Goal: Check status: Check status

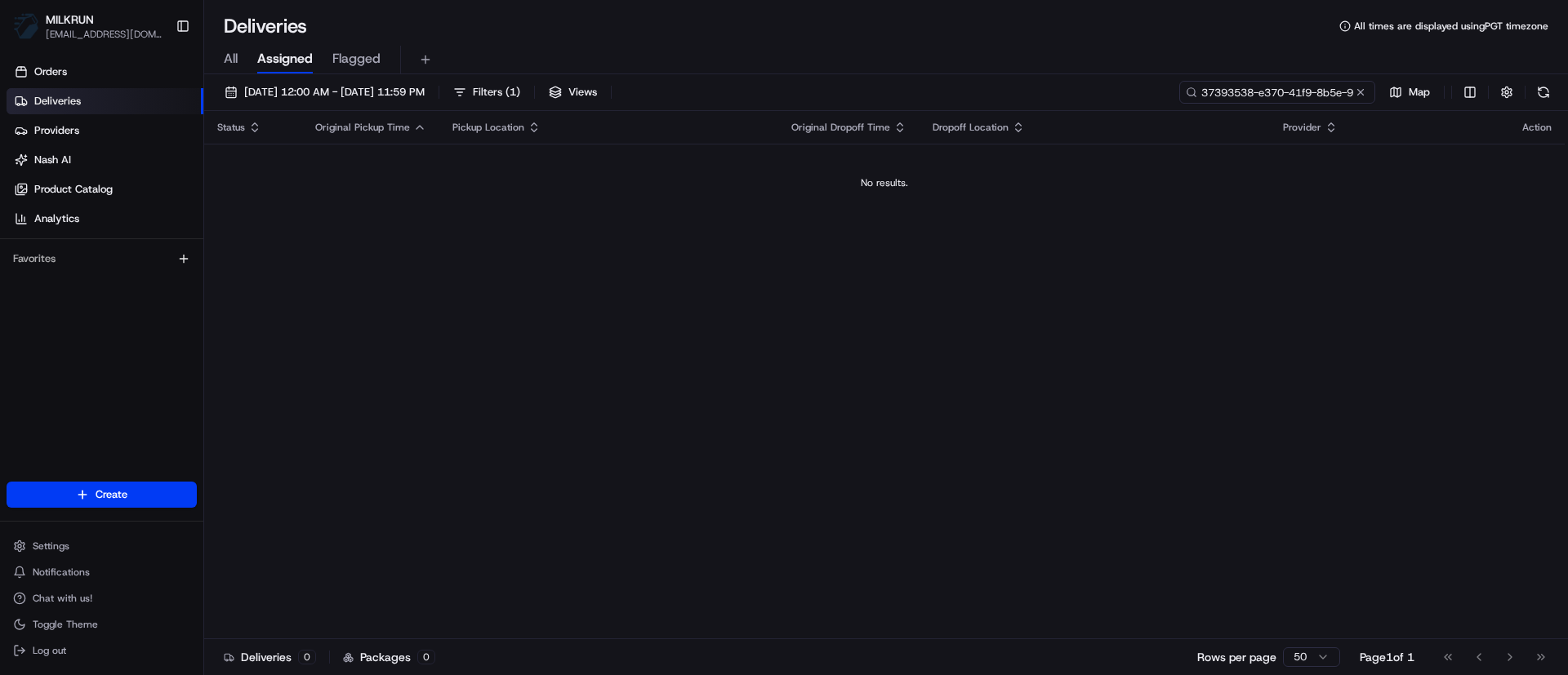
click at [1343, 89] on input "37393538-e370-41f9-8b5e-9792e7d7cf2a" at bounding box center [1277, 92] width 196 height 23
paste input "f9fe241-12d1-410c-8c65-2f99072ee7e"
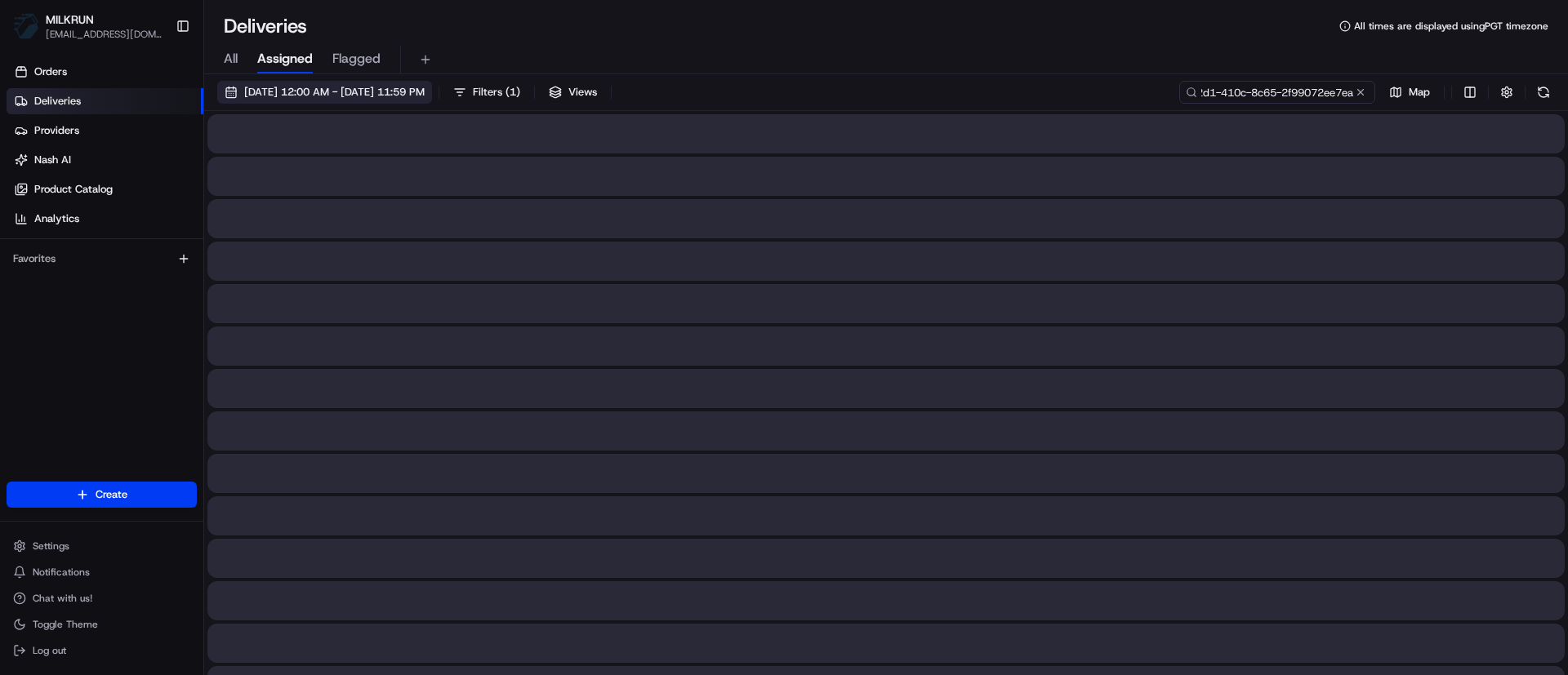
type input "3f9fe241-12d1-410c-8c65-2f99072ee7ea"
click at [425, 85] on span "[DATE] 12:00 AM - [DATE] 11:59 PM" at bounding box center [334, 93] width 181 height 15
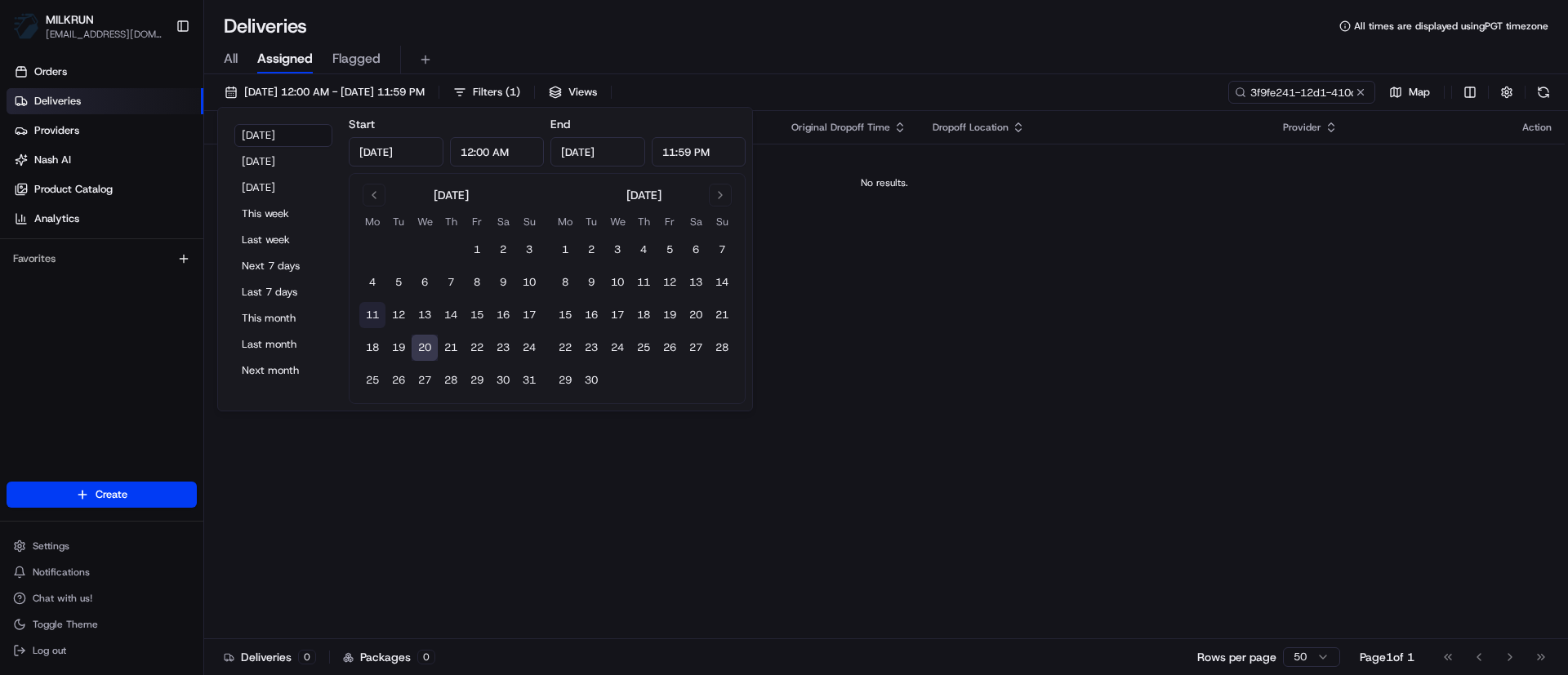
click at [377, 316] on button "11" at bounding box center [373, 315] width 27 height 27
type input "[DATE]"
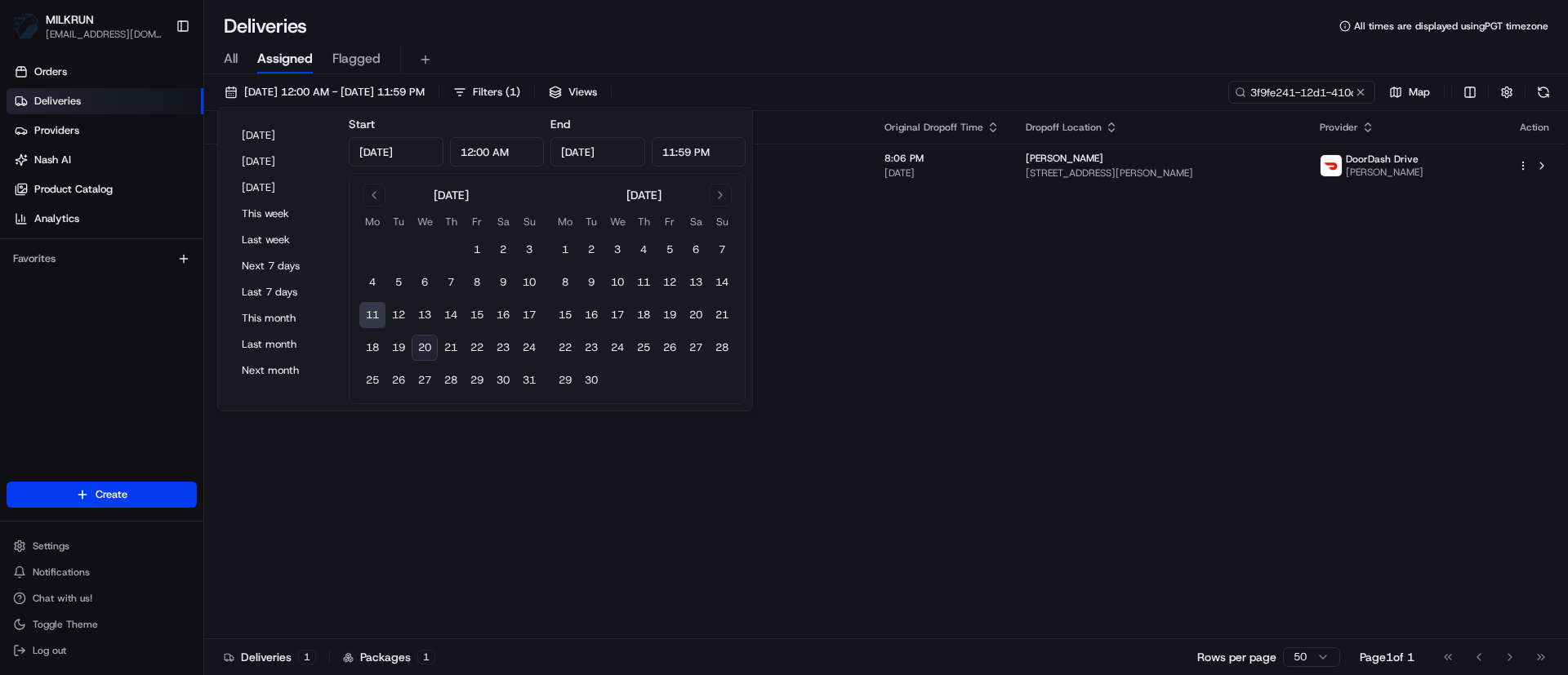
click at [1008, 46] on div "All Assigned Flagged" at bounding box center [886, 60] width 1364 height 28
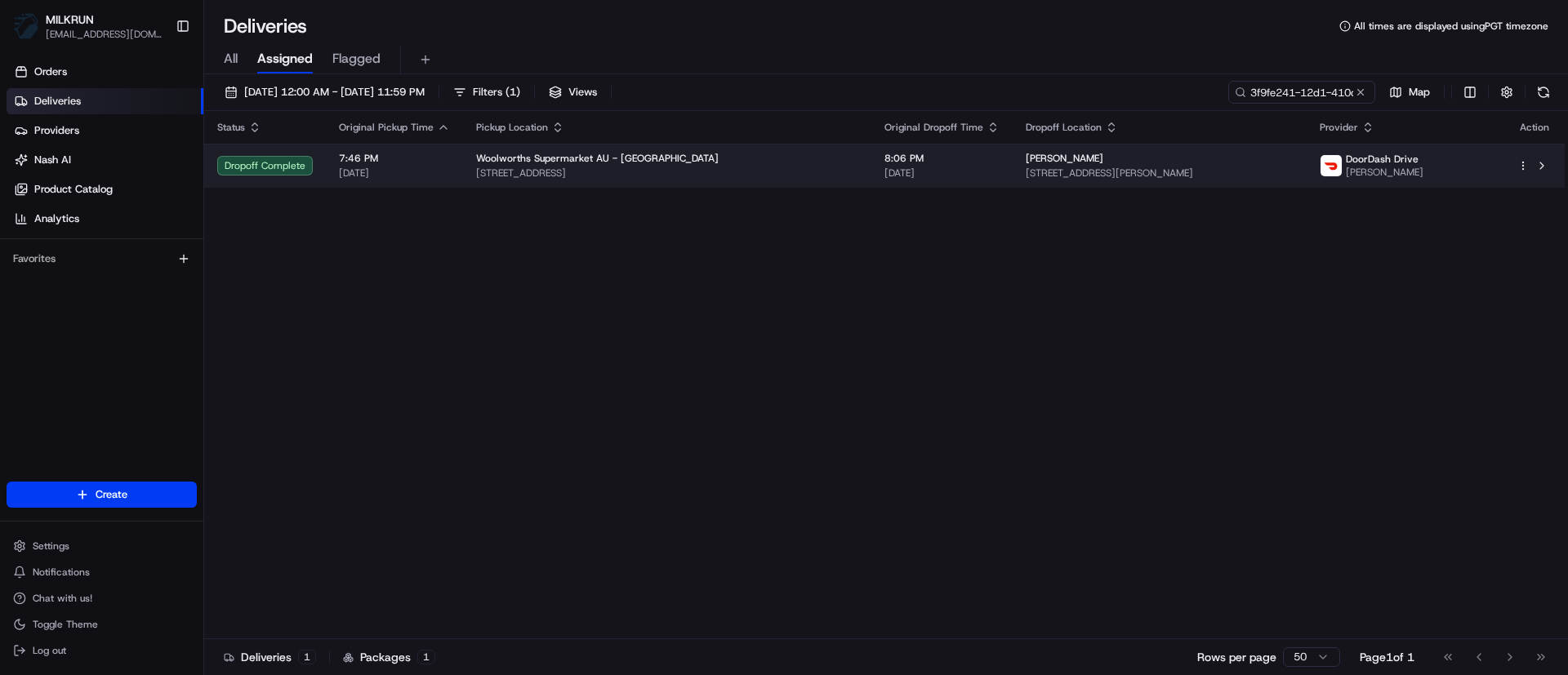
click at [934, 170] on span "[DATE]" at bounding box center [942, 173] width 116 height 13
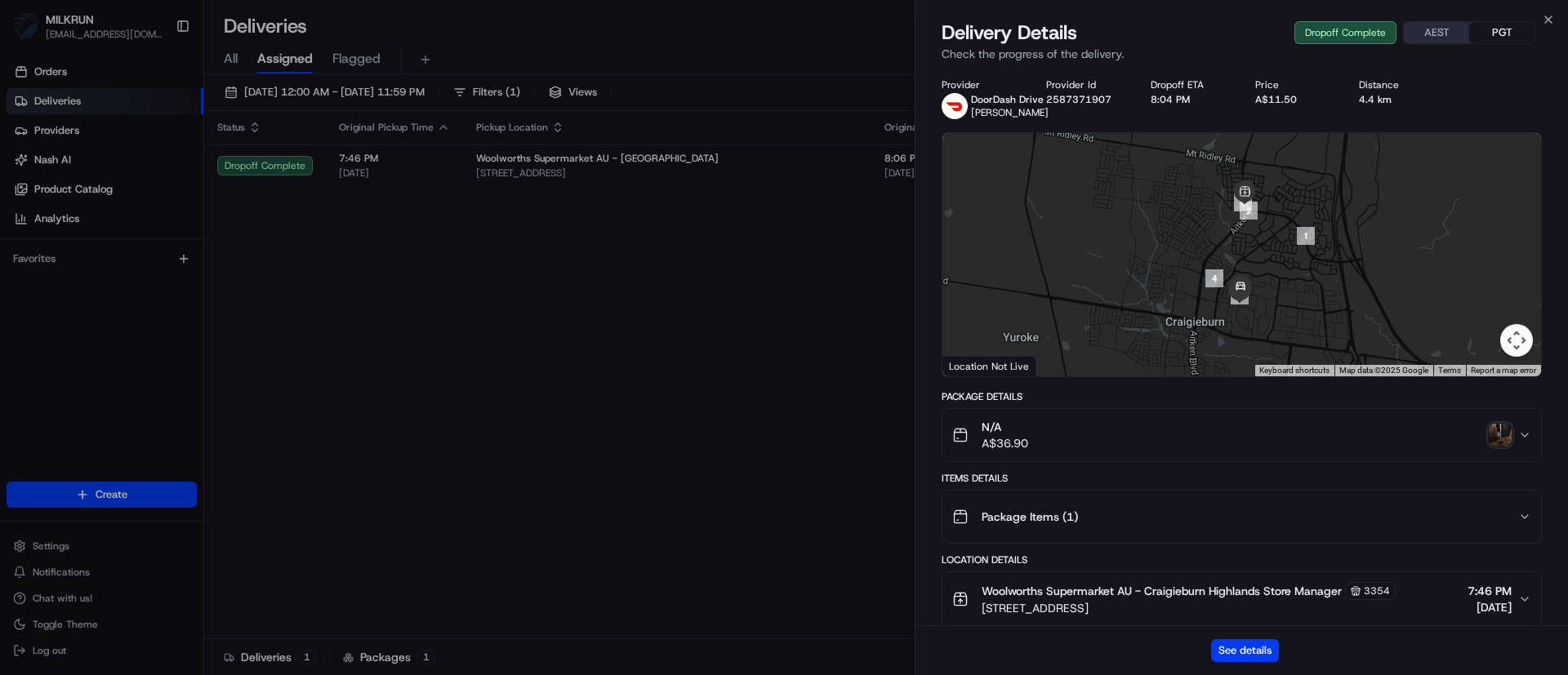
click at [1509, 435] on img "button" at bounding box center [1501, 435] width 23 height 23
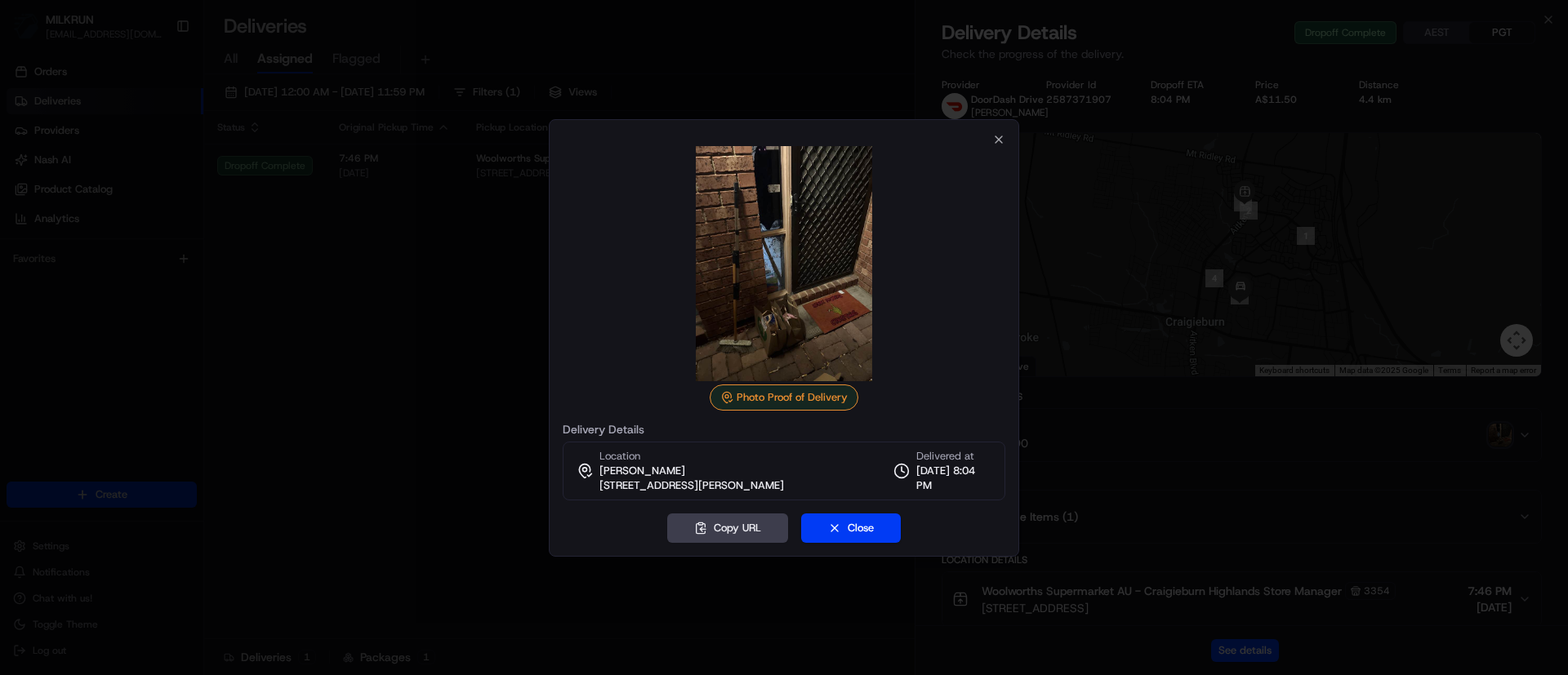
click at [349, 190] on div at bounding box center [784, 337] width 1568 height 675
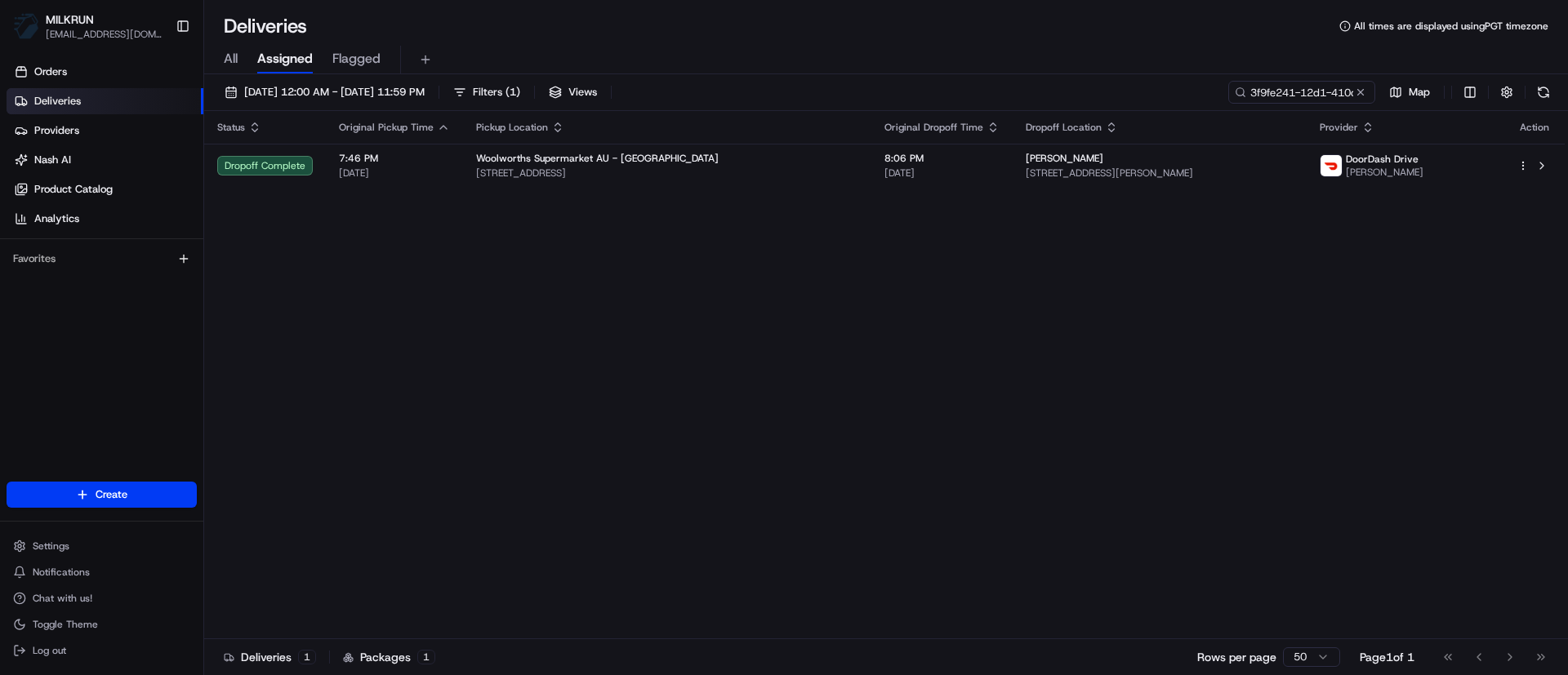
click at [56, 102] on span "Deliveries" at bounding box center [57, 101] width 46 height 15
